Goal: Contribute content: Add original content to the website for others to see

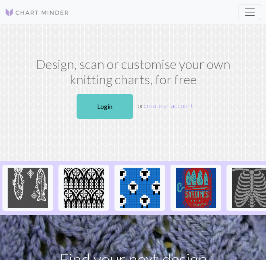
click at [114, 112] on link "Login" at bounding box center [105, 106] width 56 height 25
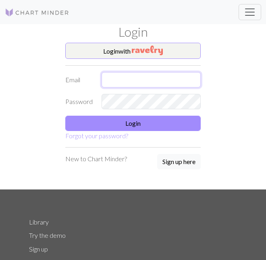
type input "[EMAIL_ADDRESS][DOMAIN_NAME]"
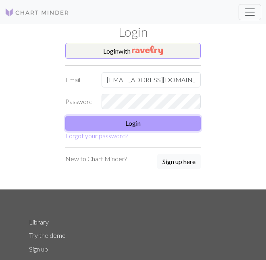
click at [126, 123] on button "Login" at bounding box center [132, 123] width 135 height 15
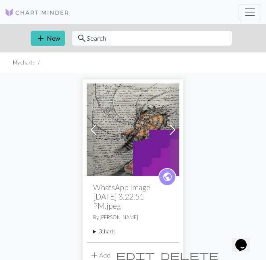
click at [107, 231] on summary "3 charts" at bounding box center [133, 232] width 80 height 8
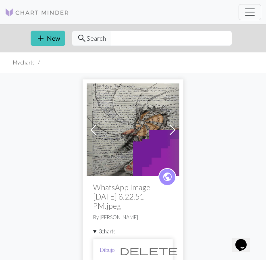
click at [106, 249] on link "Dibujo" at bounding box center [107, 250] width 15 height 8
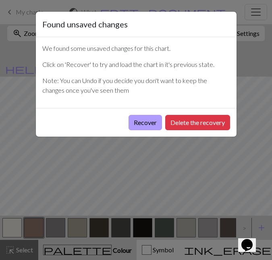
click at [150, 115] on button "Recover" at bounding box center [145, 122] width 33 height 15
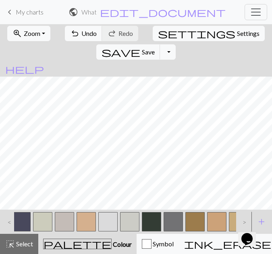
scroll to position [0, 1101]
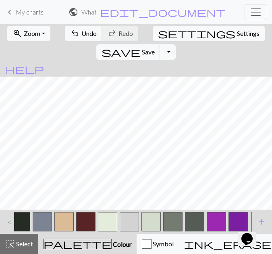
click at [238, 217] on button "button" at bounding box center [237, 221] width 19 height 19
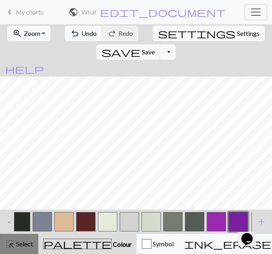
click at [22, 238] on button "highlight_alt Select Select" at bounding box center [19, 244] width 38 height 20
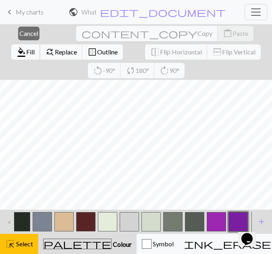
click at [26, 46] on span "format_color_fill" at bounding box center [22, 51] width 10 height 11
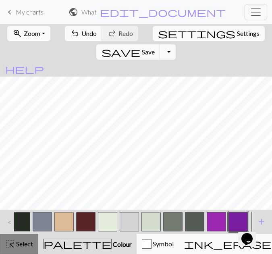
click at [21, 246] on span "Select" at bounding box center [24, 244] width 18 height 8
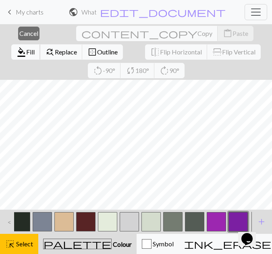
click at [26, 46] on span "format_color_fill" at bounding box center [22, 51] width 10 height 11
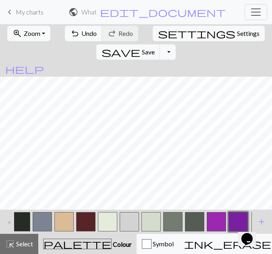
scroll to position [1398, 756]
click at [11, 243] on span "highlight_alt" at bounding box center [10, 243] width 10 height 11
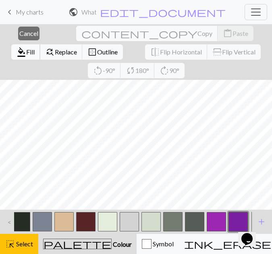
click at [35, 48] on span "Fill" at bounding box center [30, 52] width 8 height 8
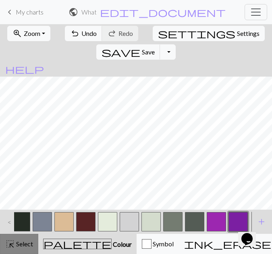
click at [20, 244] on span "Select" at bounding box center [24, 244] width 18 height 8
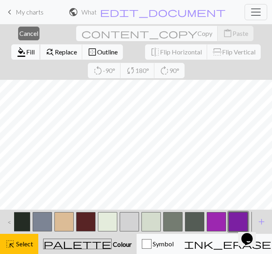
click at [26, 46] on span "format_color_fill" at bounding box center [22, 51] width 10 height 11
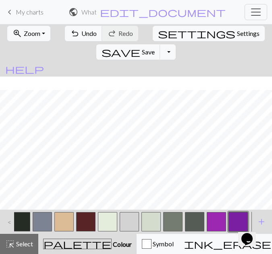
scroll to position [1350, 888]
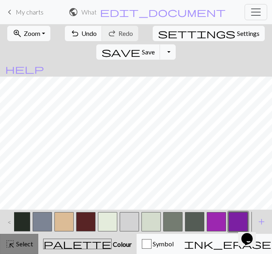
click at [15, 247] on span "highlight_alt" at bounding box center [10, 243] width 10 height 11
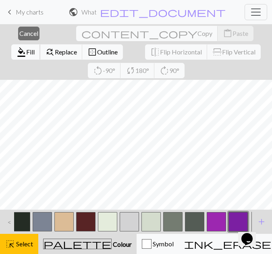
click at [35, 48] on span "Fill" at bounding box center [30, 52] width 8 height 8
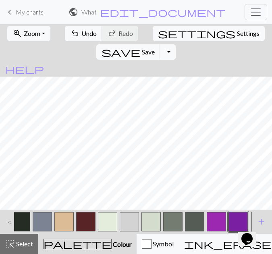
drag, startPoint x: 170, startPoint y: 209, endPoint x: 166, endPoint y: 208, distance: 4.2
click at [166, 211] on div at bounding box center [173, 222] width 22 height 22
click at [27, 245] on span "Select" at bounding box center [24, 244] width 18 height 8
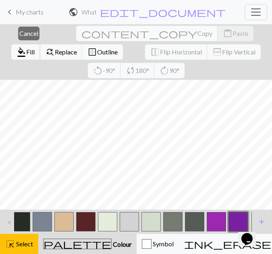
click at [26, 46] on span "format_color_fill" at bounding box center [22, 51] width 10 height 11
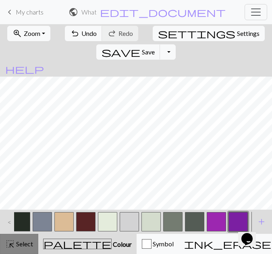
click at [21, 239] on div "highlight_alt Select Select" at bounding box center [19, 244] width 28 height 10
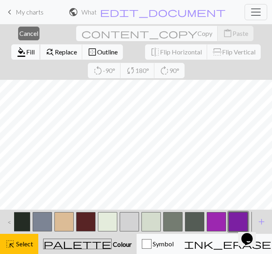
click at [35, 48] on span "Fill" at bounding box center [30, 52] width 8 height 8
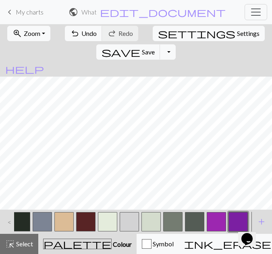
scroll to position [1350, 817]
click at [21, 243] on span "Select" at bounding box center [24, 244] width 18 height 8
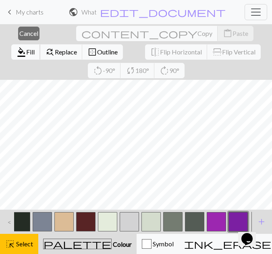
click at [35, 48] on span "Fill" at bounding box center [30, 52] width 8 height 8
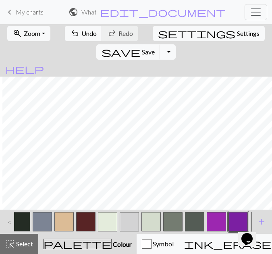
scroll to position [1350, 780]
click at [29, 241] on span "Select" at bounding box center [24, 244] width 18 height 8
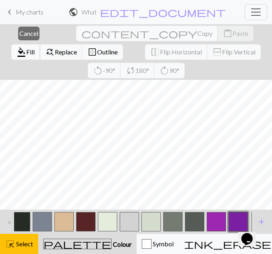
click at [26, 46] on span "format_color_fill" at bounding box center [22, 51] width 10 height 11
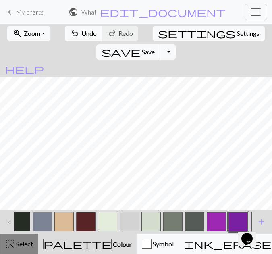
click at [23, 239] on div "highlight_alt Select Select" at bounding box center [19, 244] width 28 height 10
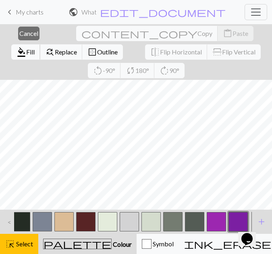
click at [35, 48] on span "Fill" at bounding box center [30, 52] width 8 height 8
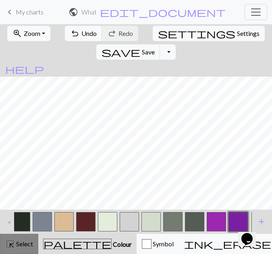
click at [31, 241] on span "Select" at bounding box center [24, 244] width 18 height 8
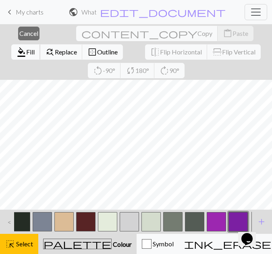
click at [26, 46] on span "format_color_fill" at bounding box center [22, 51] width 10 height 11
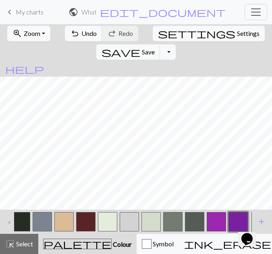
scroll to position [1296, 864]
click at [16, 246] on span "Select" at bounding box center [24, 244] width 18 height 8
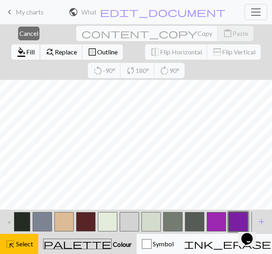
click at [35, 48] on span "Fill" at bounding box center [30, 52] width 8 height 8
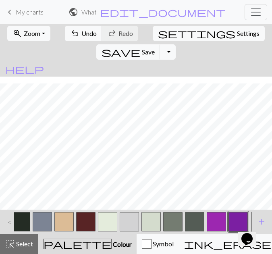
scroll to position [1303, 864]
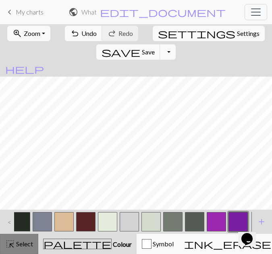
click at [19, 248] on div "highlight_alt Select Select" at bounding box center [19, 244] width 28 height 10
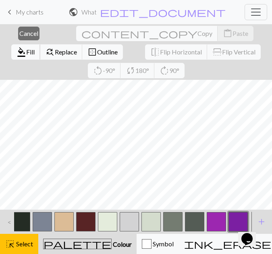
click at [35, 48] on span "Fill" at bounding box center [30, 52] width 8 height 8
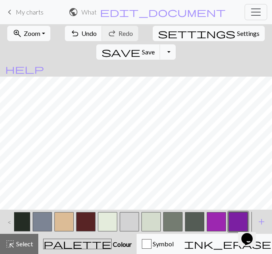
scroll to position [1221, 983]
click at [18, 246] on span "Select" at bounding box center [24, 244] width 18 height 8
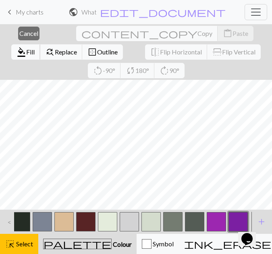
click at [35, 48] on span "Fill" at bounding box center [30, 52] width 8 height 8
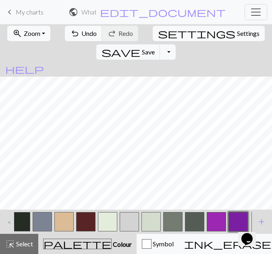
scroll to position [1167, 983]
click at [30, 238] on button "highlight_alt Select Select" at bounding box center [19, 244] width 38 height 20
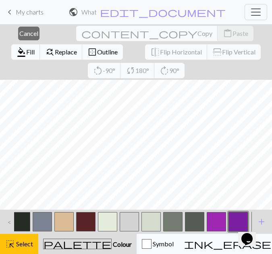
scroll to position [1199, 983]
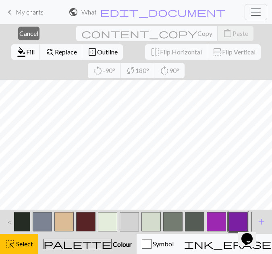
click at [26, 46] on span "format_color_fill" at bounding box center [22, 51] width 10 height 11
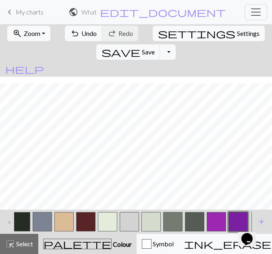
scroll to position [1226, 959]
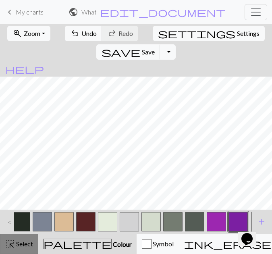
click at [27, 248] on div "highlight_alt Select Select" at bounding box center [19, 244] width 28 height 10
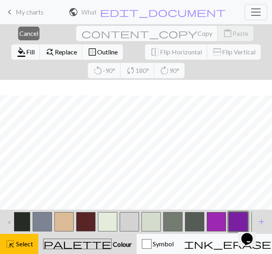
scroll to position [1257, 959]
click at [26, 46] on span "format_color_fill" at bounding box center [22, 51] width 10 height 11
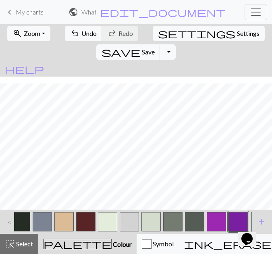
scroll to position [1155, 959]
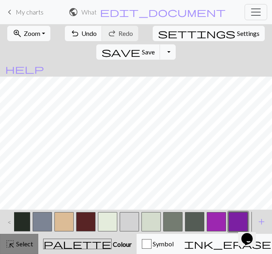
click at [27, 240] on span "Select" at bounding box center [24, 244] width 18 height 8
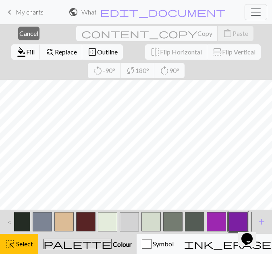
scroll to position [1194, 959]
click at [26, 46] on span "format_color_fill" at bounding box center [22, 51] width 10 height 11
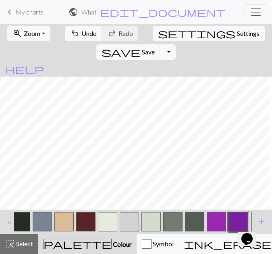
scroll to position [1295, 917]
click at [12, 250] on button "highlight_alt Select Select" at bounding box center [19, 244] width 38 height 20
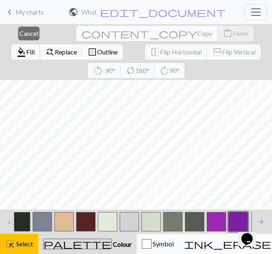
click at [35, 48] on span "Fill" at bounding box center [30, 52] width 8 height 8
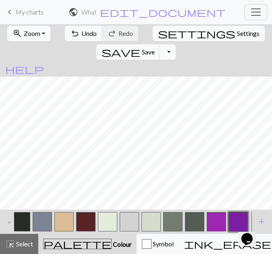
click at [35, 30] on span "Zoom" at bounding box center [32, 33] width 17 height 8
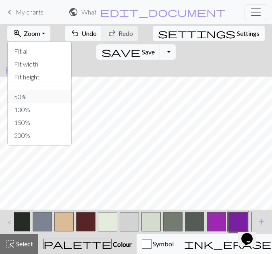
click at [19, 95] on button "50%" at bounding box center [40, 96] width 64 height 13
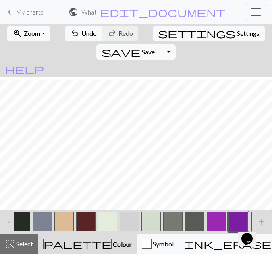
scroll to position [585, 390]
click at [155, 48] on span "Save" at bounding box center [148, 52] width 13 height 8
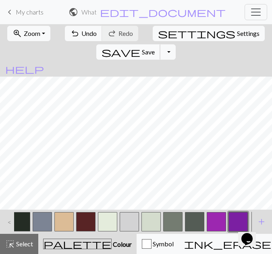
click at [155, 48] on span "Save" at bounding box center [148, 52] width 13 height 8
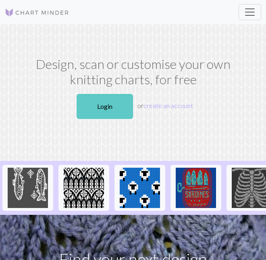
click at [106, 105] on link "Login" at bounding box center [105, 106] width 56 height 25
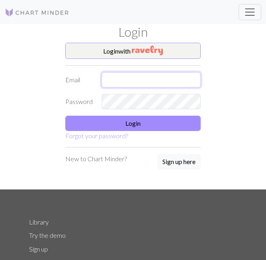
type input "[EMAIL_ADDRESS][DOMAIN_NAME]"
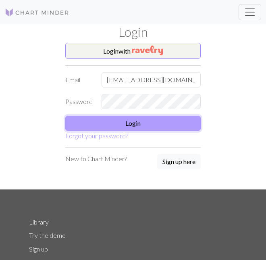
click at [106, 126] on button "Login" at bounding box center [132, 123] width 135 height 15
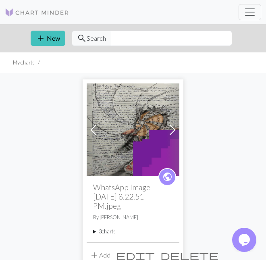
click at [105, 232] on summary "3 charts" at bounding box center [133, 232] width 80 height 8
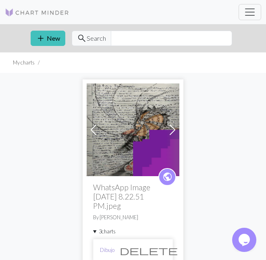
click at [107, 249] on link "Dibujo" at bounding box center [107, 250] width 15 height 8
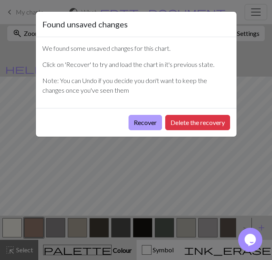
click at [143, 122] on button "Recover" at bounding box center [145, 122] width 33 height 15
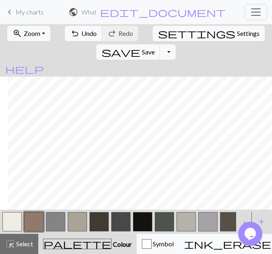
scroll to position [1269, 771]
